Goal: Information Seeking & Learning: Learn about a topic

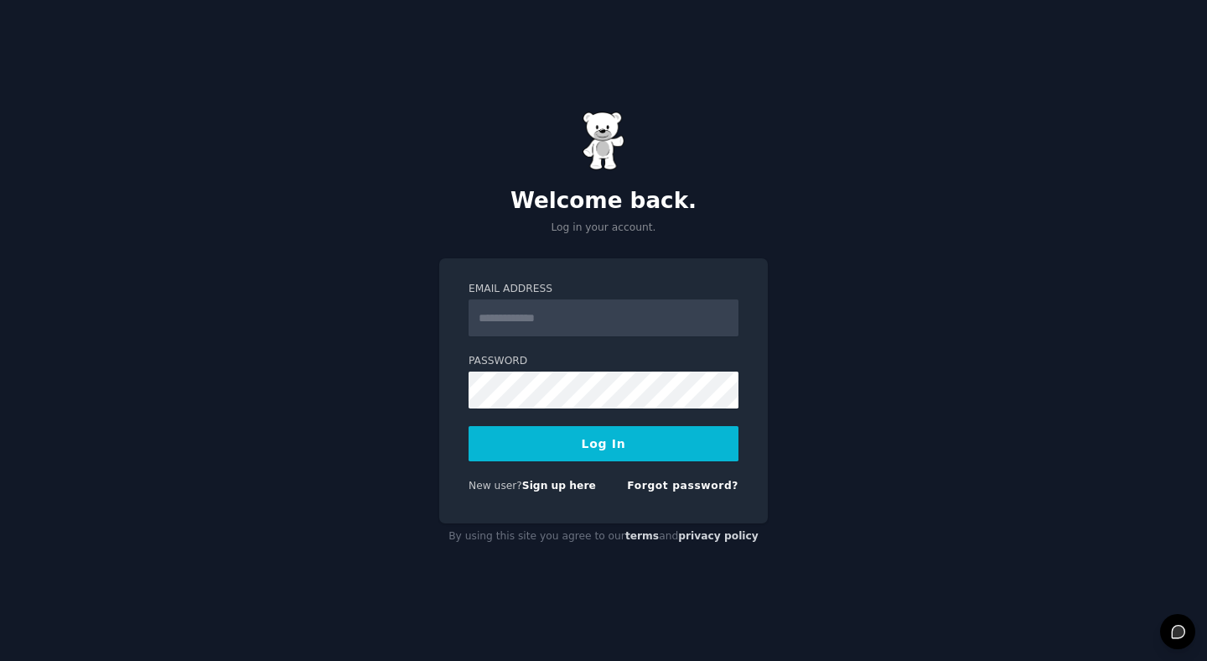
click at [610, 314] on input "Email Address" at bounding box center [604, 317] width 270 height 37
type input "**********"
click at [583, 462] on form "**********" at bounding box center [604, 391] width 270 height 218
click at [586, 453] on button "Log In" at bounding box center [604, 443] width 270 height 35
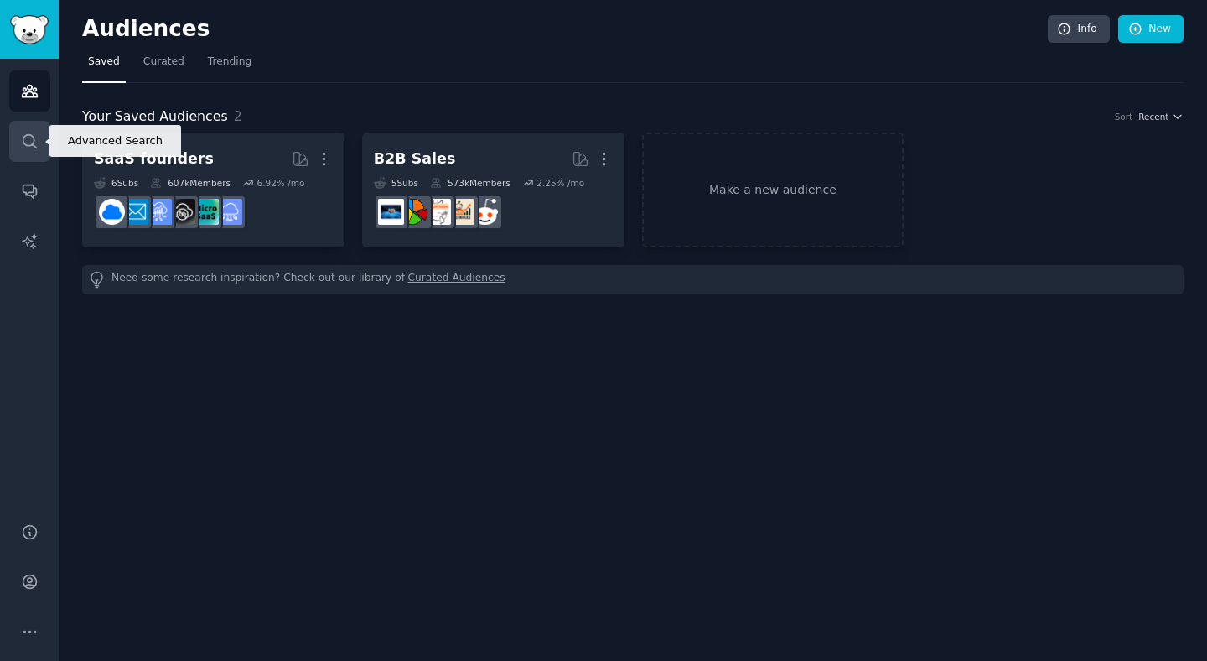
click at [30, 127] on link "Search" at bounding box center [29, 141] width 41 height 41
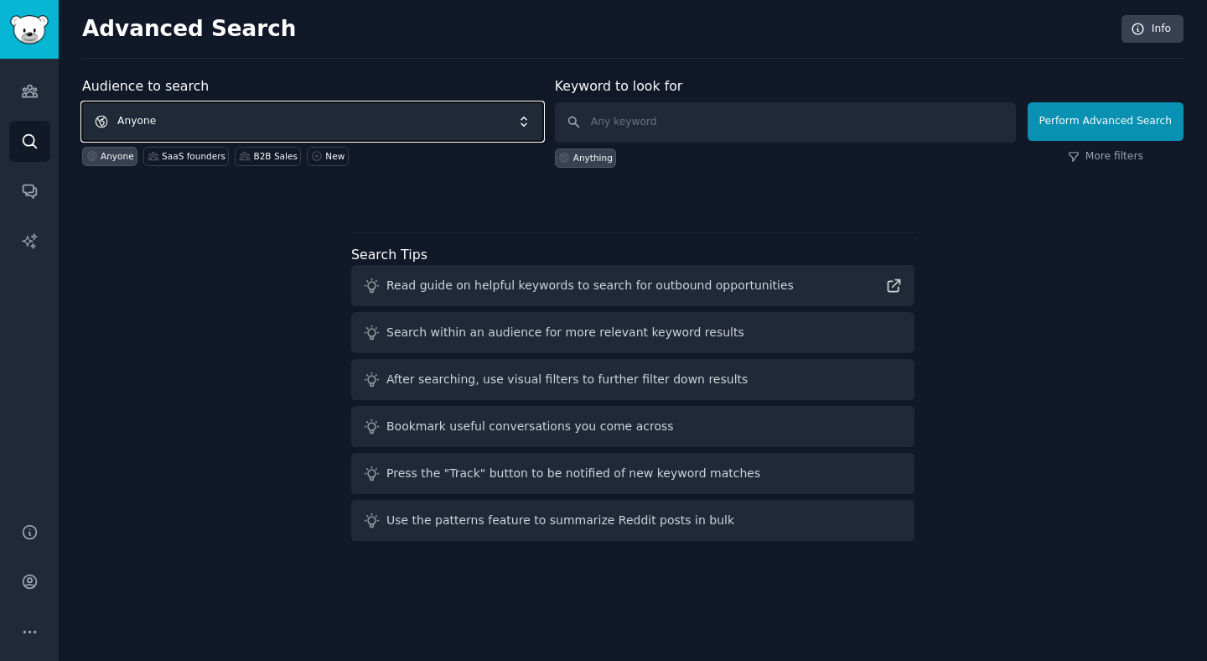
click at [233, 128] on span "Anyone" at bounding box center [312, 121] width 461 height 39
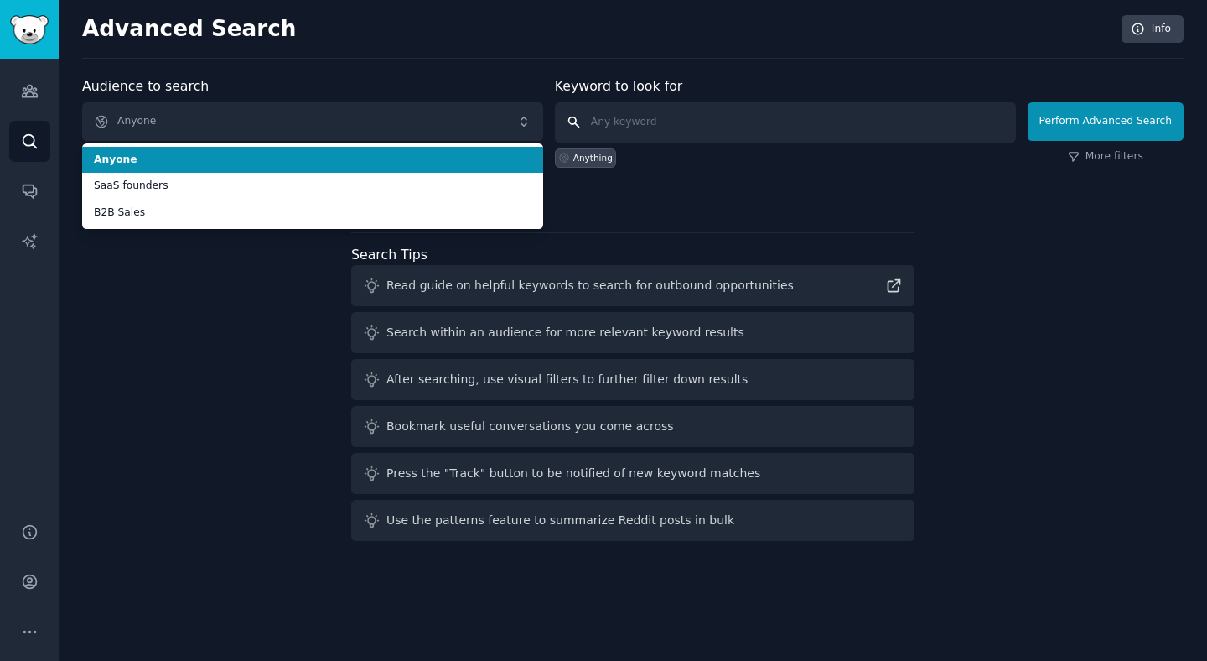
click at [708, 121] on input "text" at bounding box center [785, 122] width 461 height 40
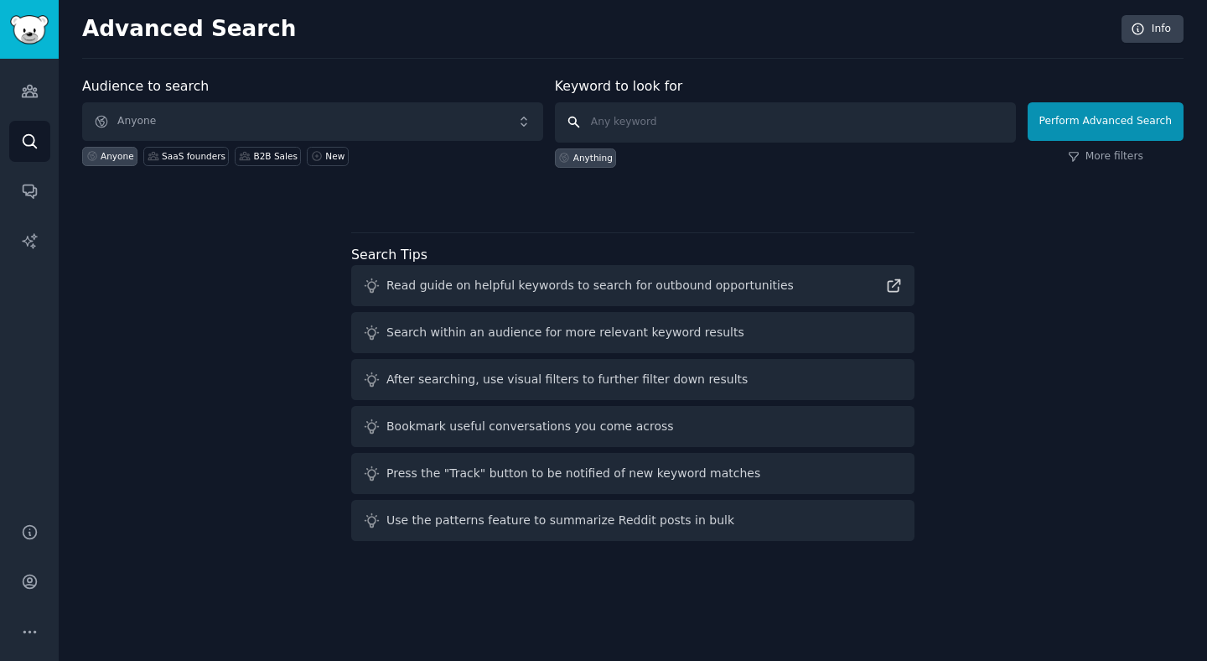
type input "o"
type input "personalfinance"
click at [1147, 139] on button "Perform Advanced Search" at bounding box center [1106, 121] width 156 height 39
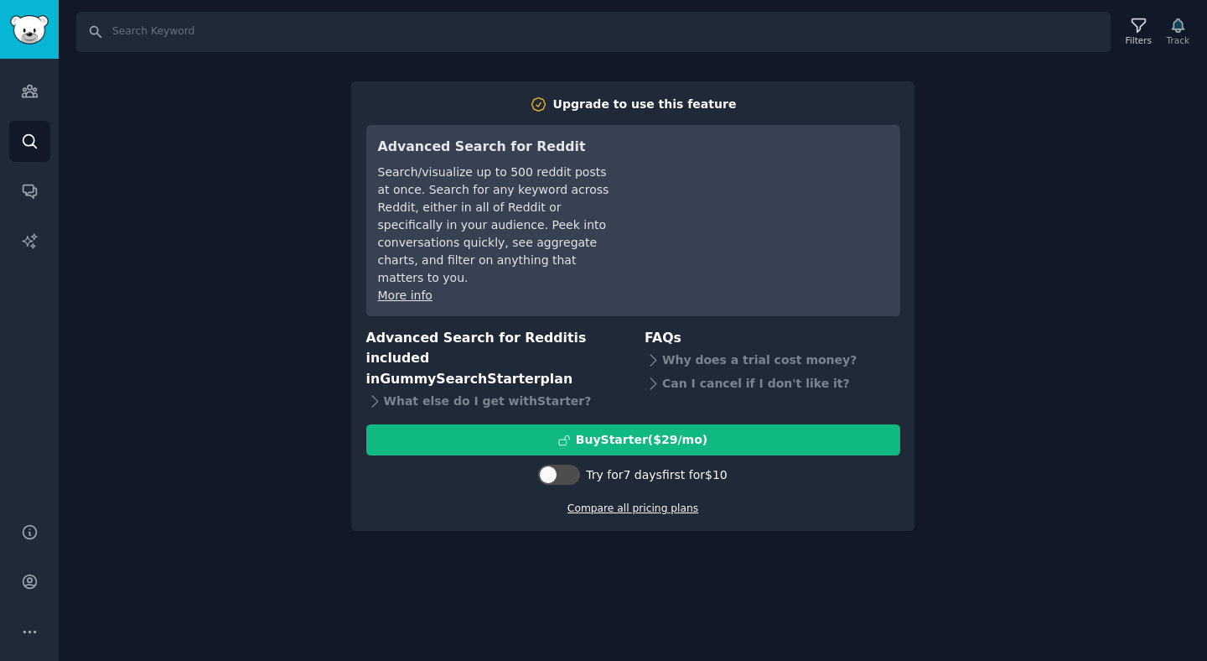
click at [653, 502] on link "Compare all pricing plans" at bounding box center [633, 508] width 131 height 12
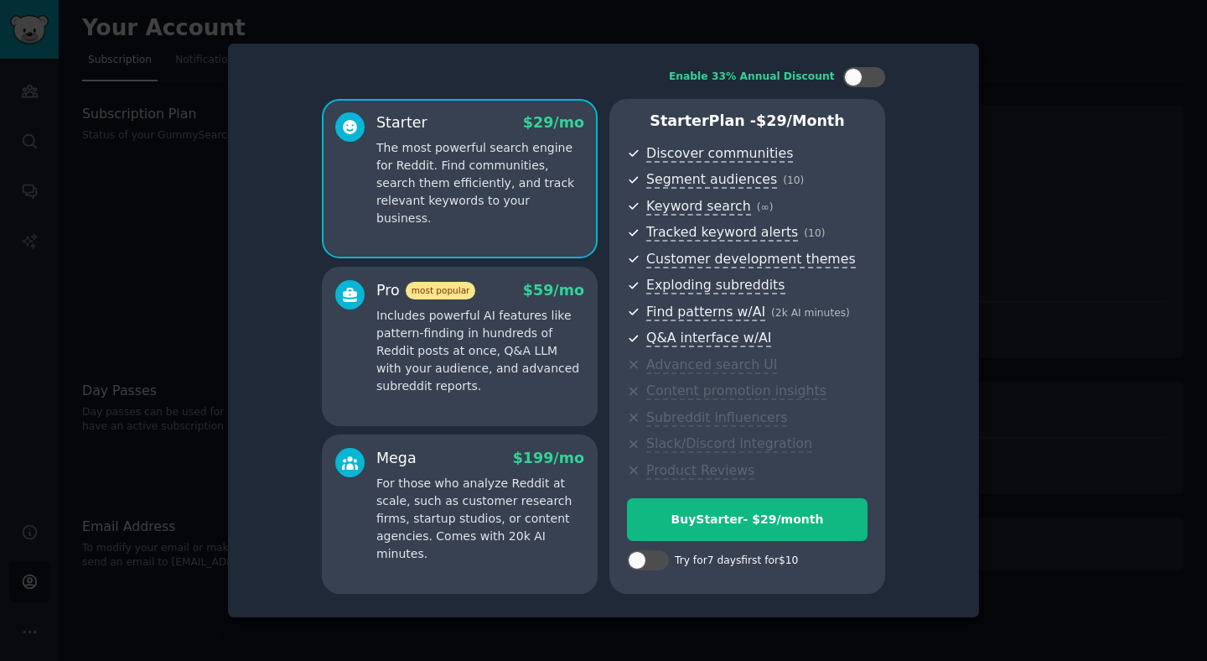
click at [497, 467] on div "Mega $ 199 /mo" at bounding box center [480, 458] width 208 height 21
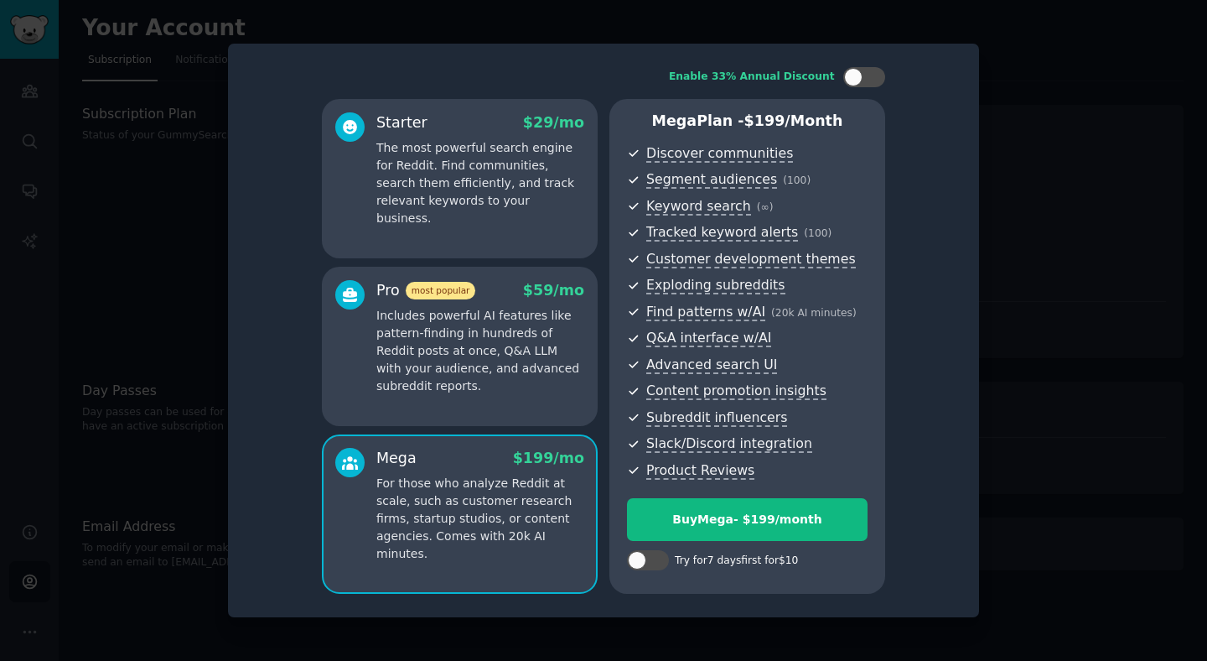
click at [758, 19] on div at bounding box center [603, 330] width 1207 height 661
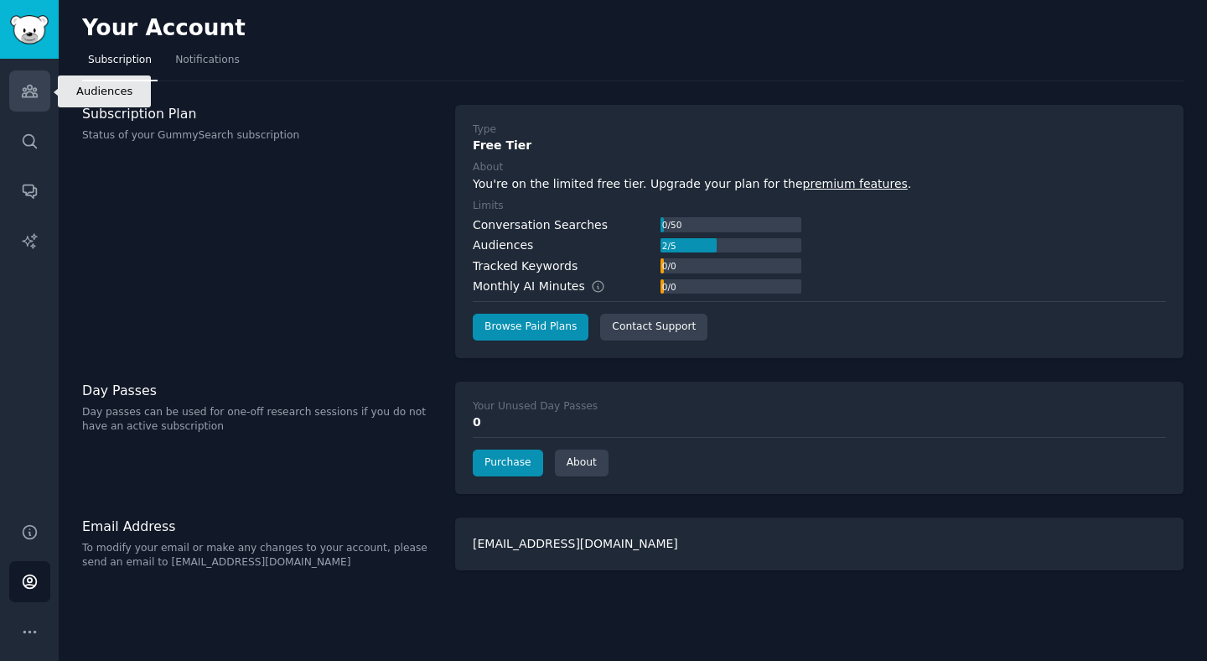
click at [27, 97] on icon "Sidebar" at bounding box center [30, 91] width 18 height 18
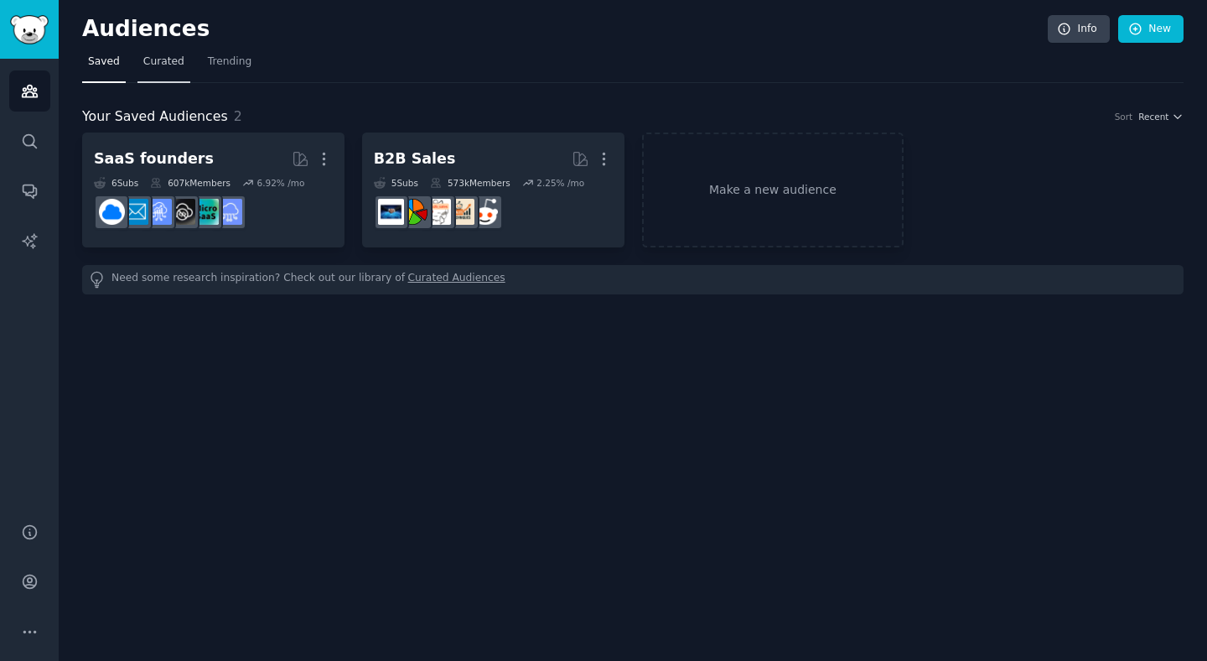
click at [143, 65] on span "Curated" at bounding box center [163, 61] width 41 height 15
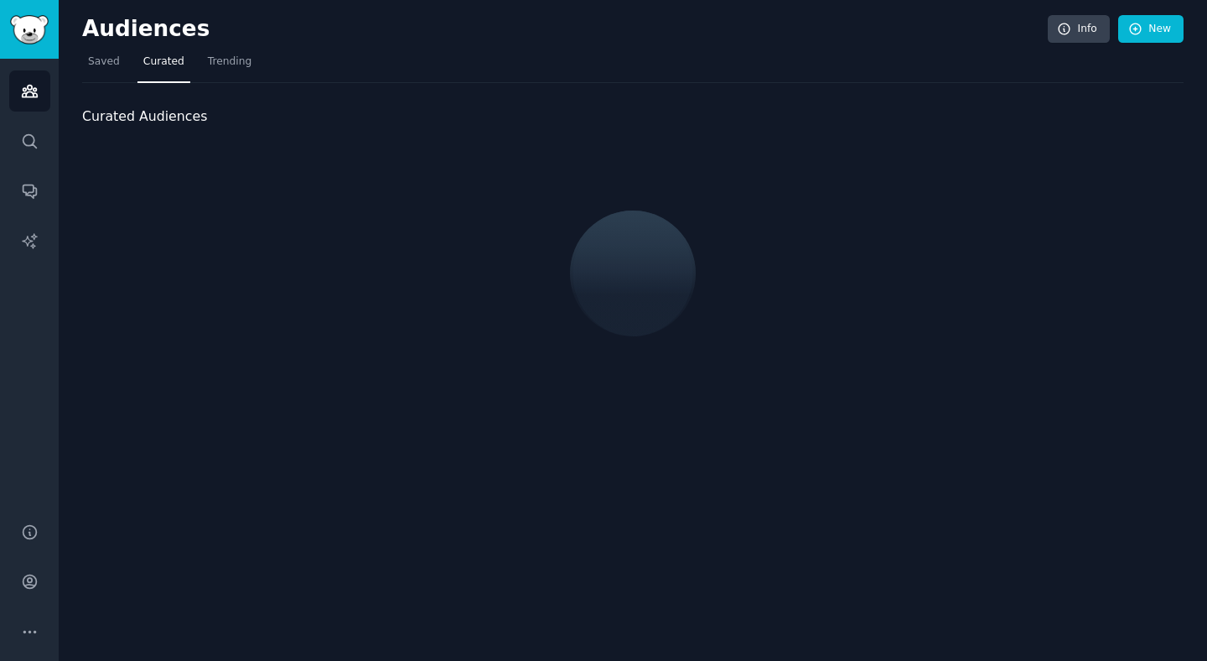
click at [255, 58] on nav "Saved Curated Trending" at bounding box center [633, 66] width 1102 height 34
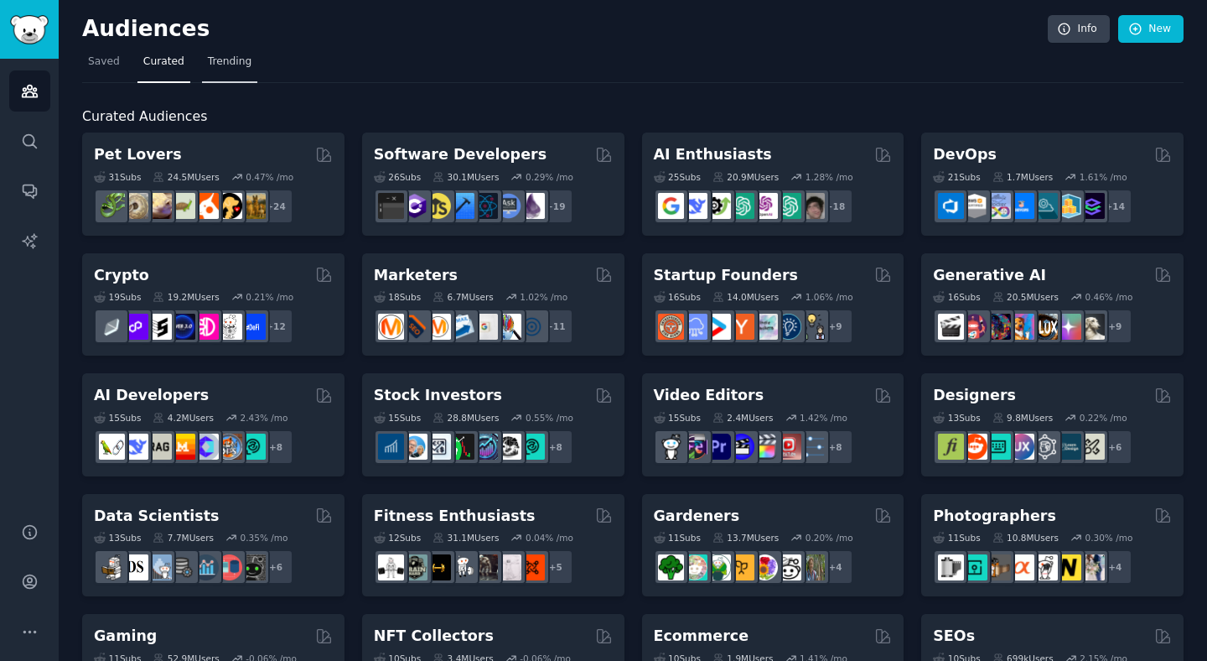
click at [218, 58] on span "Trending" at bounding box center [230, 61] width 44 height 15
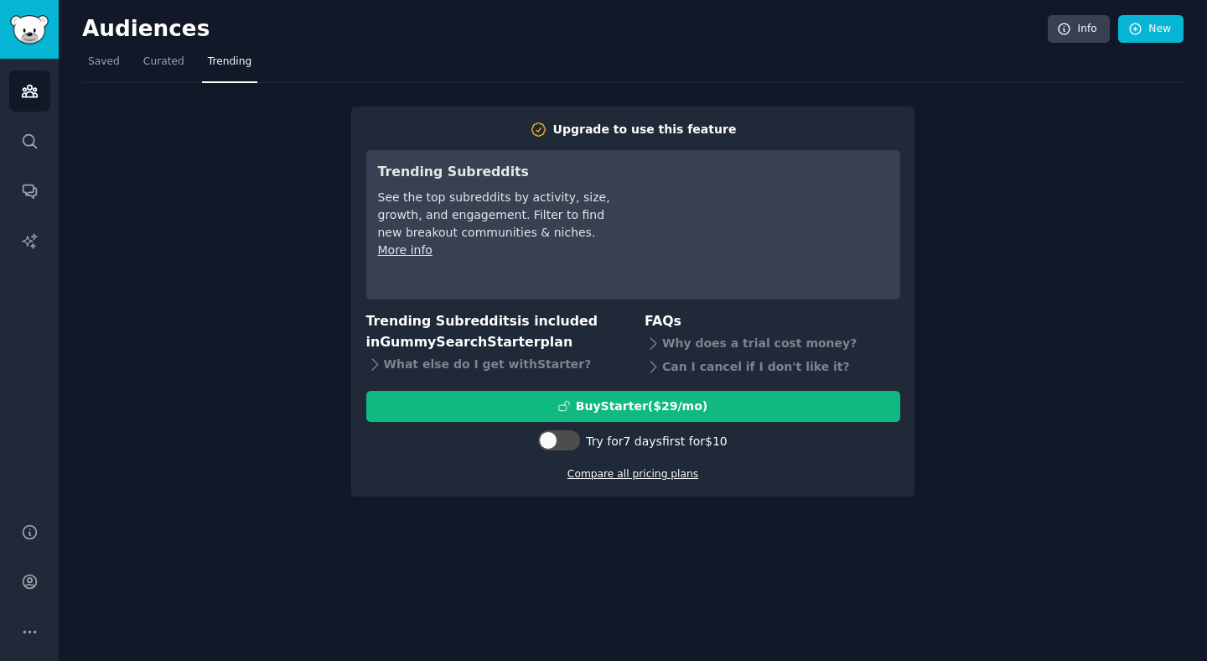
click at [608, 475] on link "Compare all pricing plans" at bounding box center [633, 474] width 131 height 12
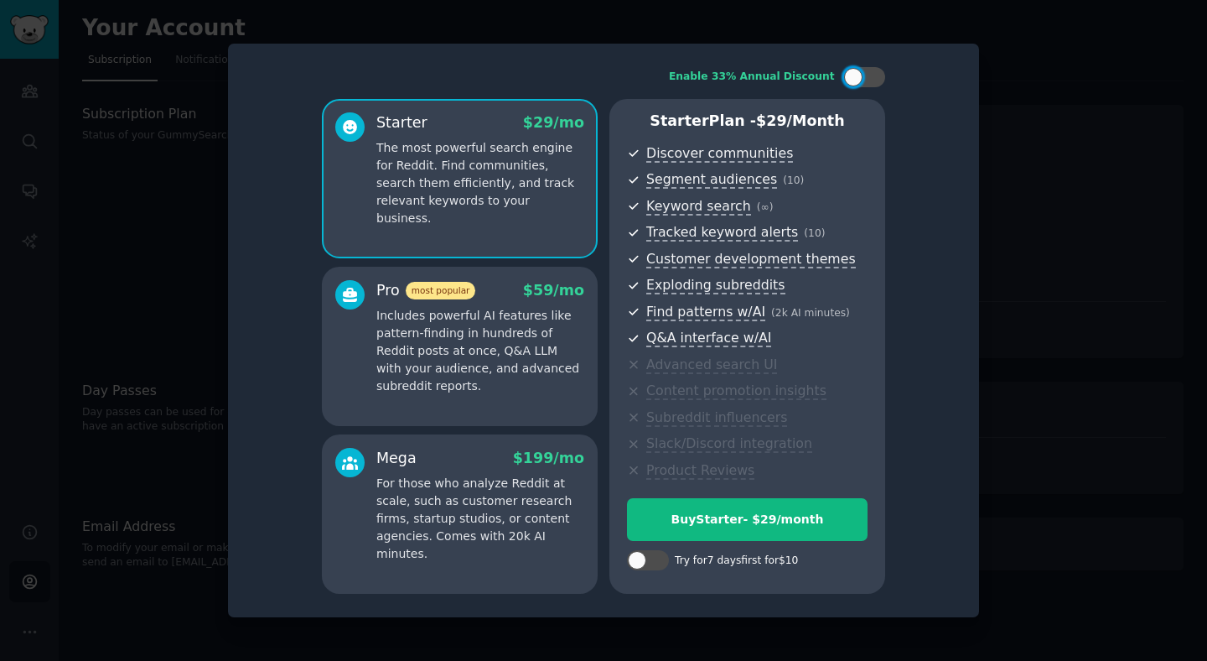
click at [1001, 60] on div at bounding box center [603, 330] width 1207 height 661
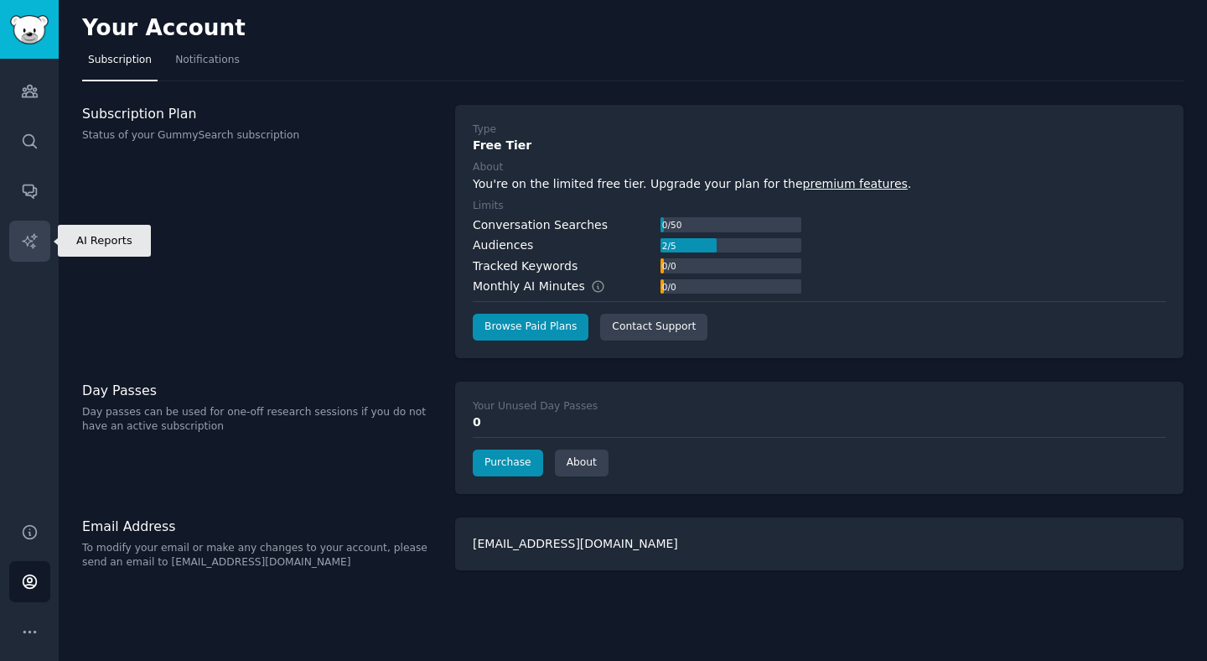
click at [38, 245] on icon "Sidebar" at bounding box center [30, 241] width 18 height 18
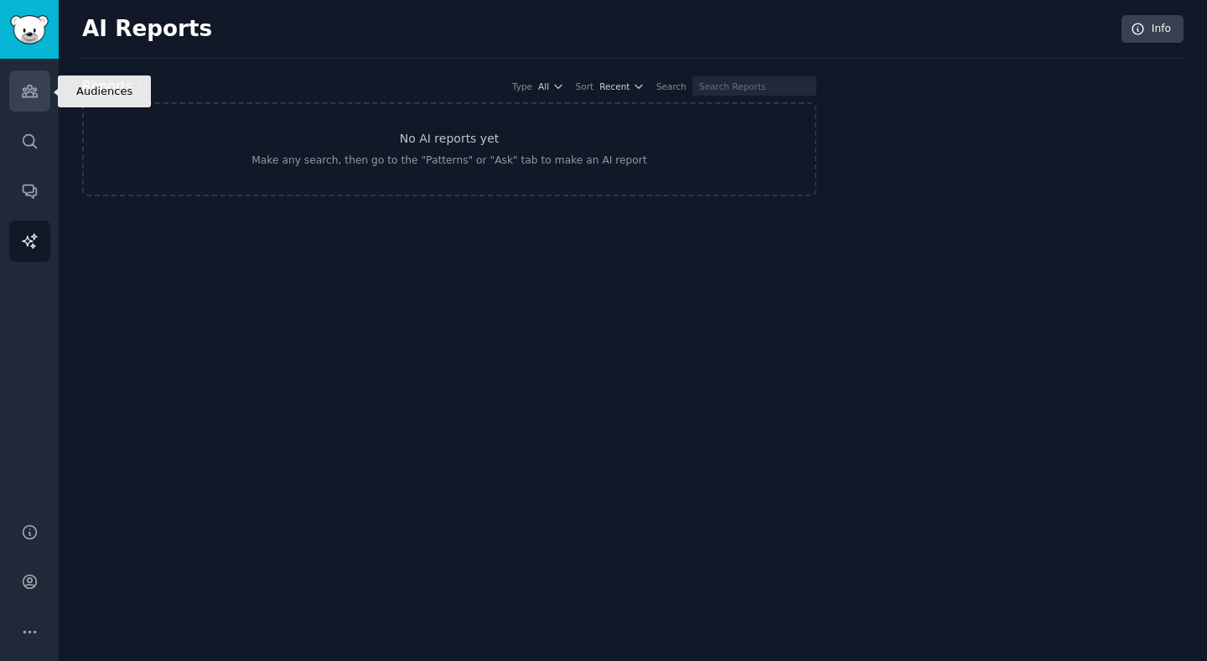
click at [17, 96] on link "Audiences" at bounding box center [29, 90] width 41 height 41
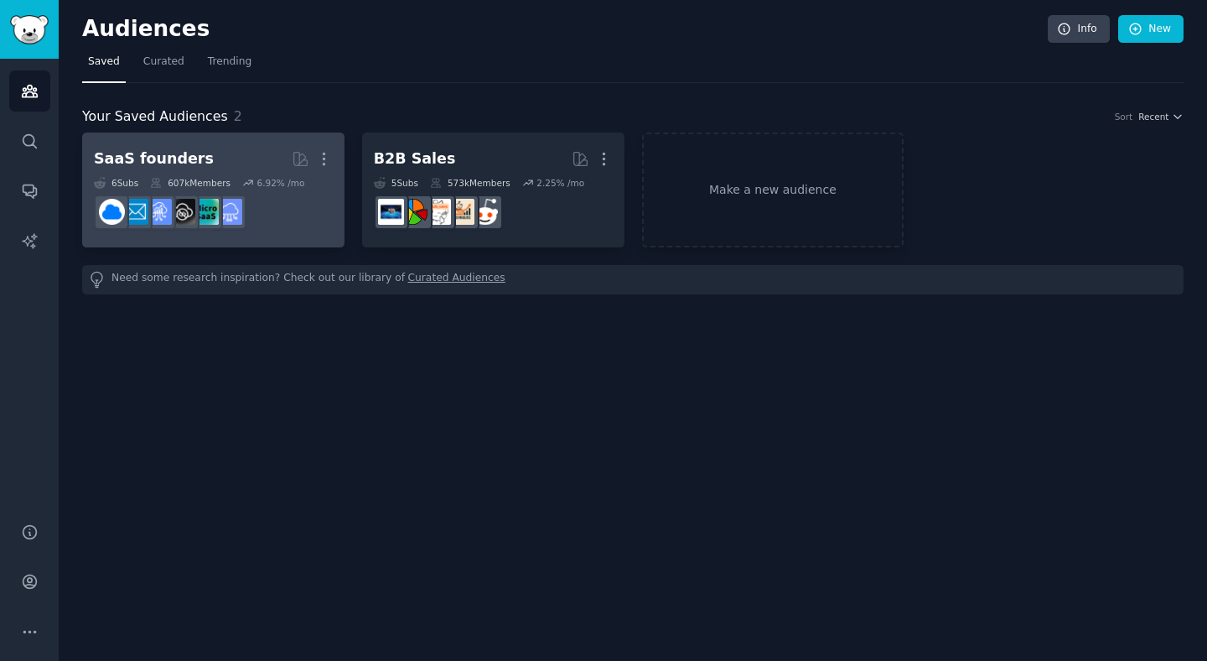
click at [121, 160] on div "SaaS founders" at bounding box center [154, 158] width 120 height 21
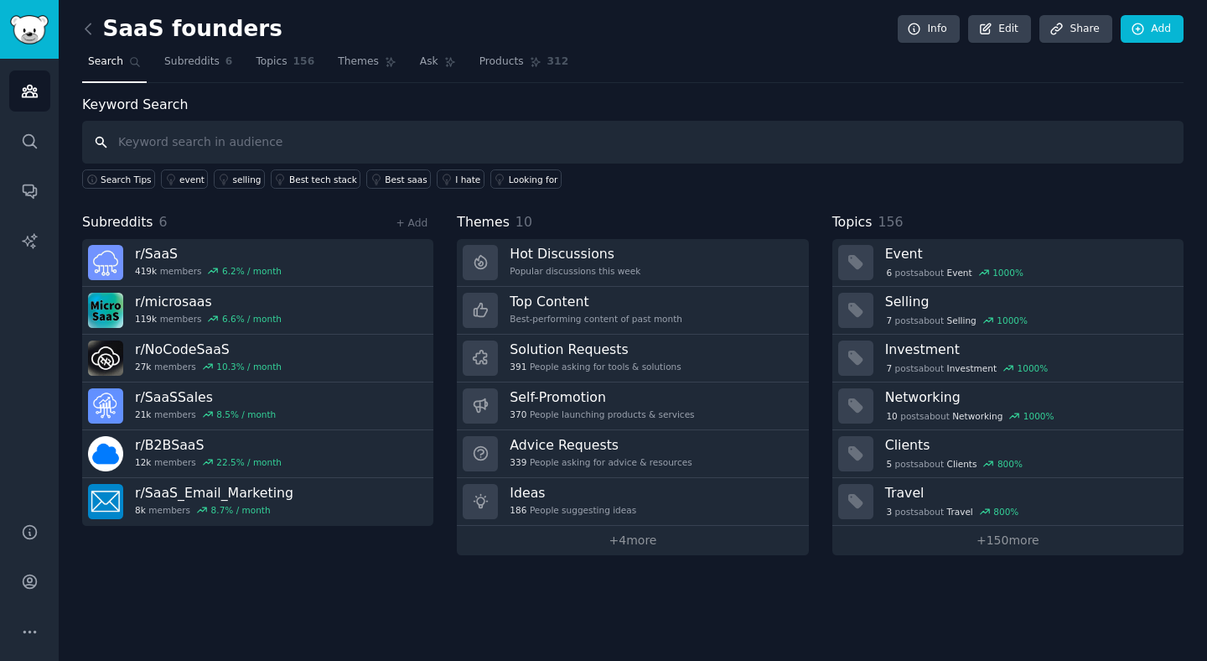
click at [281, 132] on input "text" at bounding box center [633, 142] width 1102 height 43
type input "personalfinance"
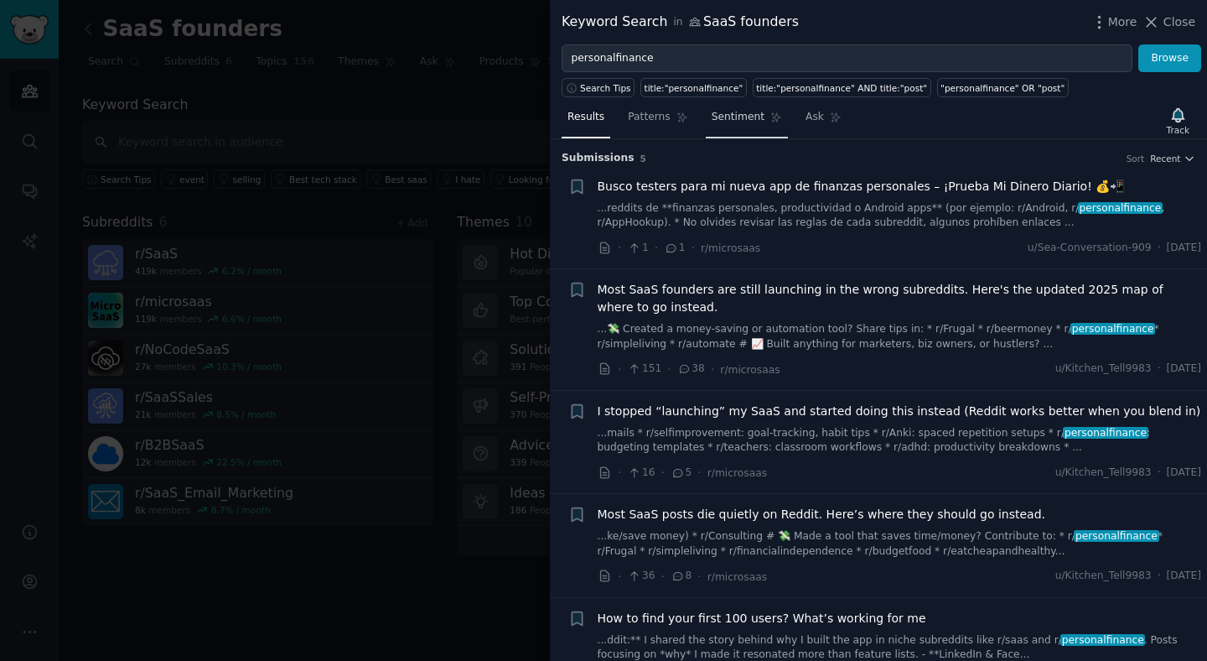
click at [741, 112] on span "Sentiment" at bounding box center [738, 117] width 53 height 15
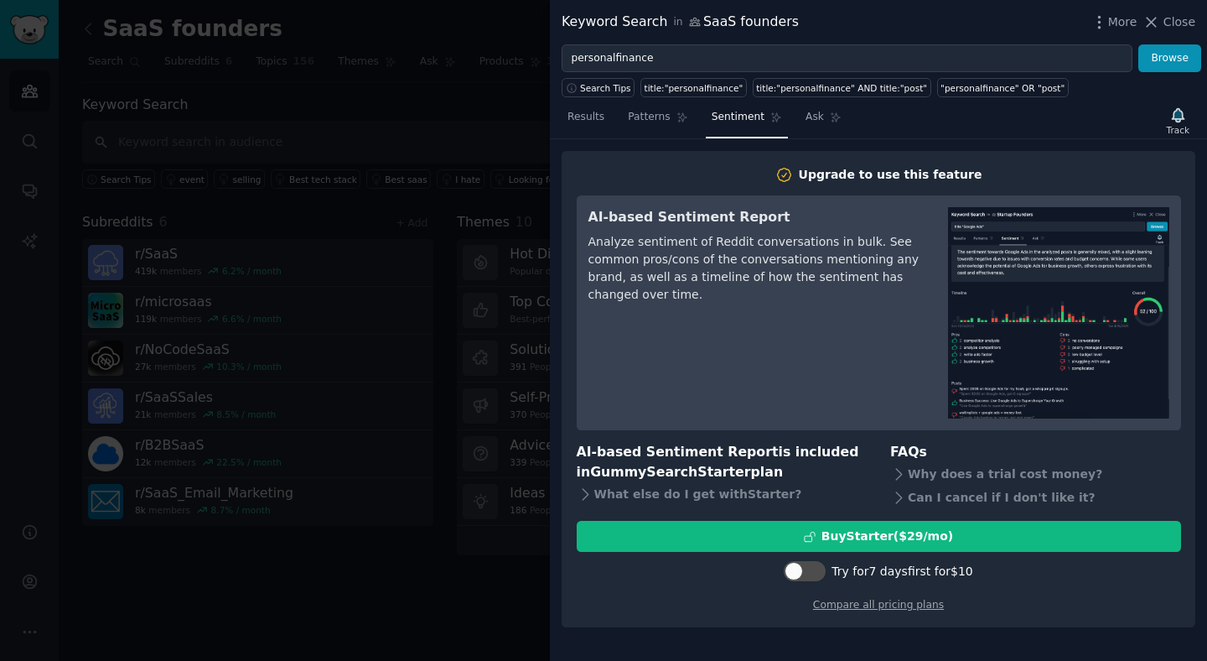
click at [506, 56] on div at bounding box center [603, 330] width 1207 height 661
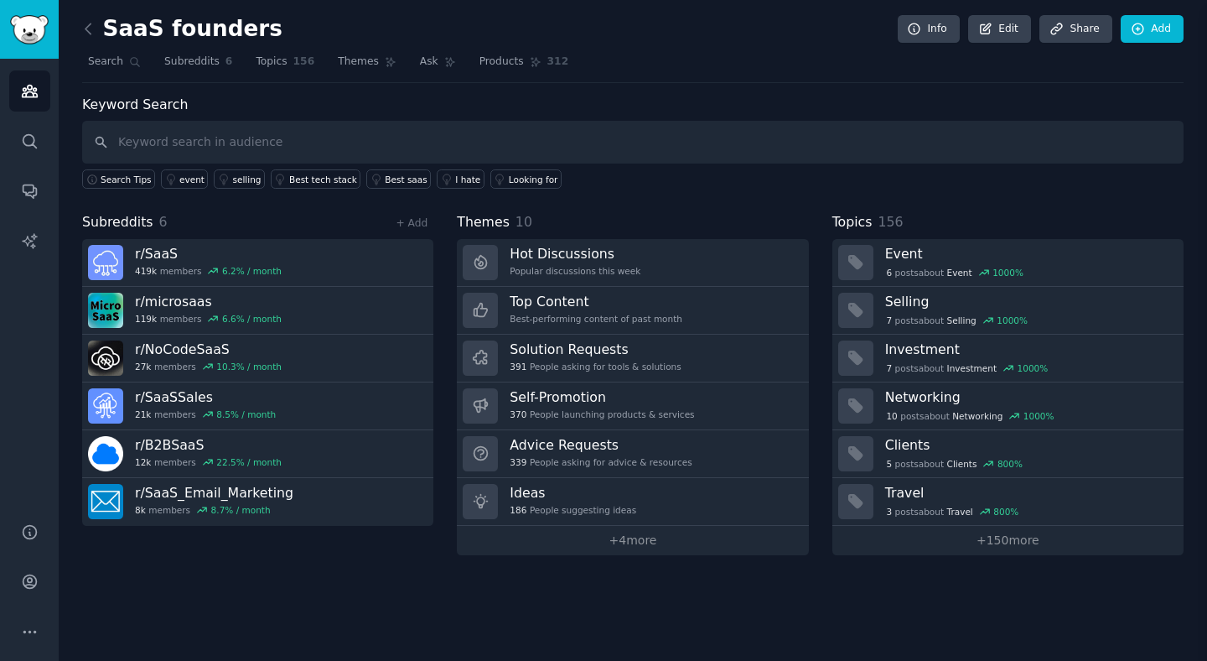
click at [506, 56] on span "Products" at bounding box center [502, 61] width 44 height 15
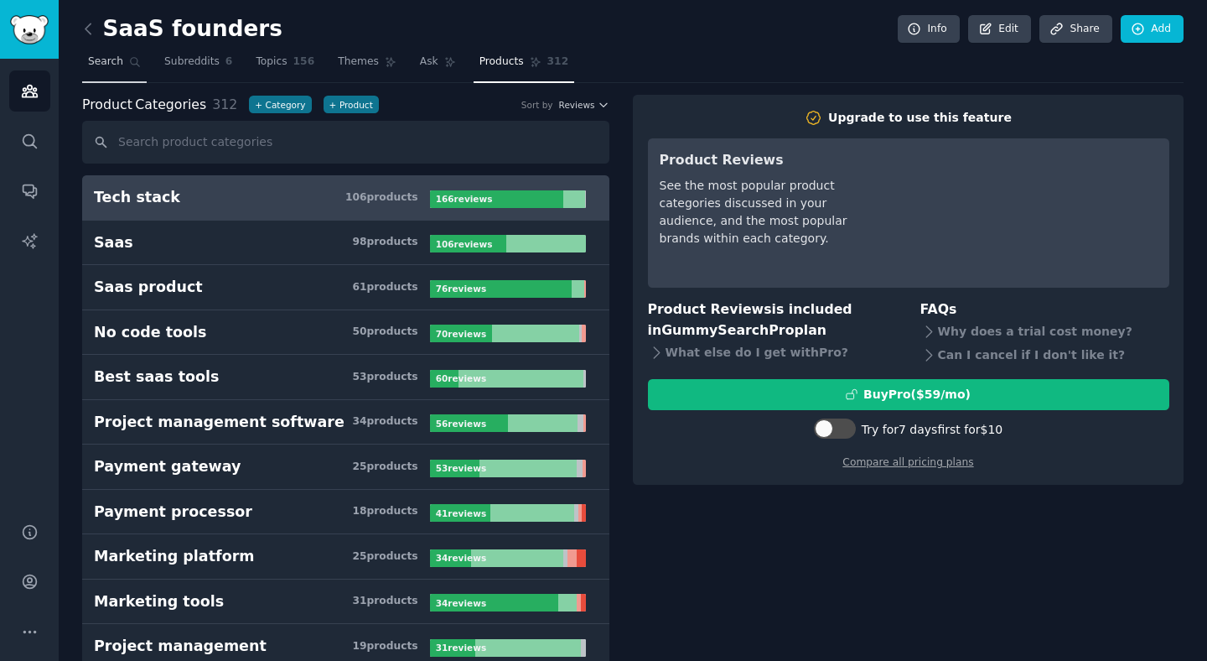
click at [116, 70] on link "Search" at bounding box center [114, 66] width 65 height 34
